Goal: Understand process/instructions: Learn how to perform a task or action

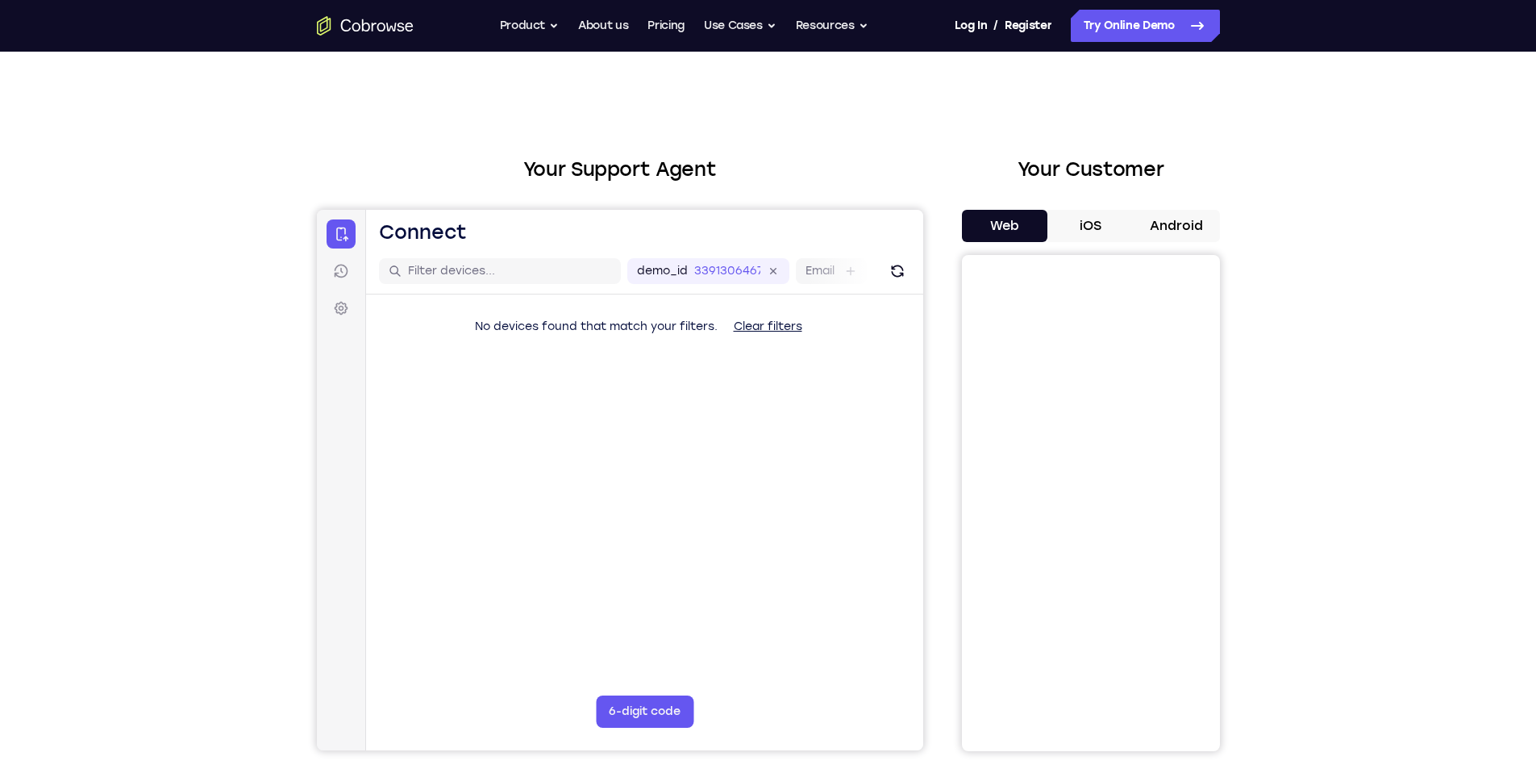
click at [1155, 213] on button "Android" at bounding box center [1177, 226] width 86 height 32
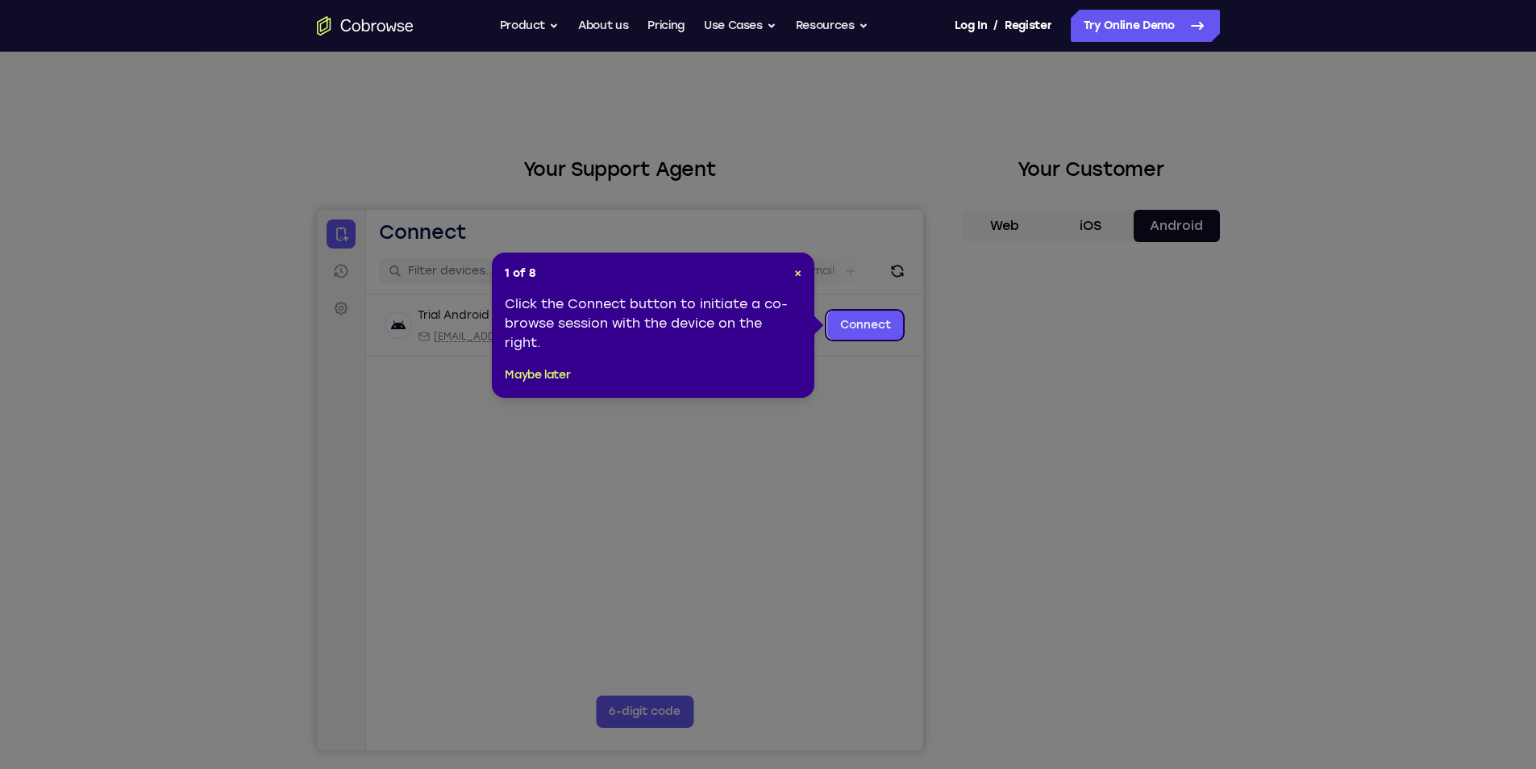
click at [1172, 650] on icon at bounding box center [774, 384] width 1548 height 769
click at [526, 389] on div "1 of 8 × Click the Connect button to initiate a co-browse session with the devi…" at bounding box center [653, 324] width 323 height 145
click at [540, 361] on div "1 of 8 × Click the Connect button to initiate a co-browse session with the devi…" at bounding box center [653, 324] width 323 height 145
click at [537, 377] on button "Maybe later" at bounding box center [537, 374] width 65 height 19
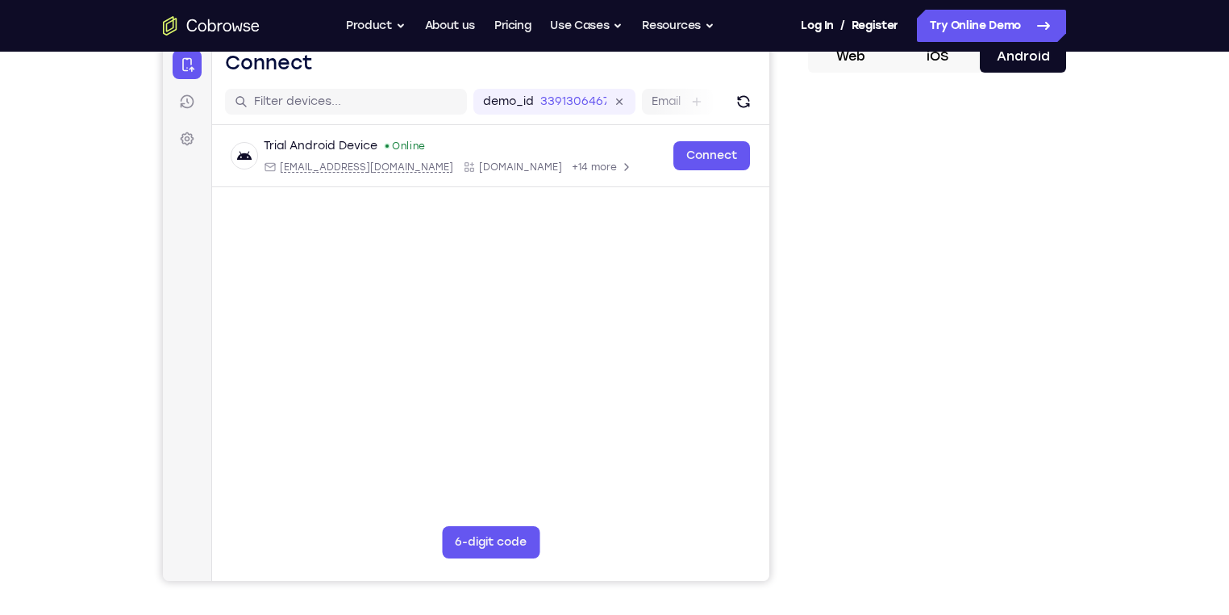
scroll to position [150, 0]
